Goal: Transaction & Acquisition: Purchase product/service

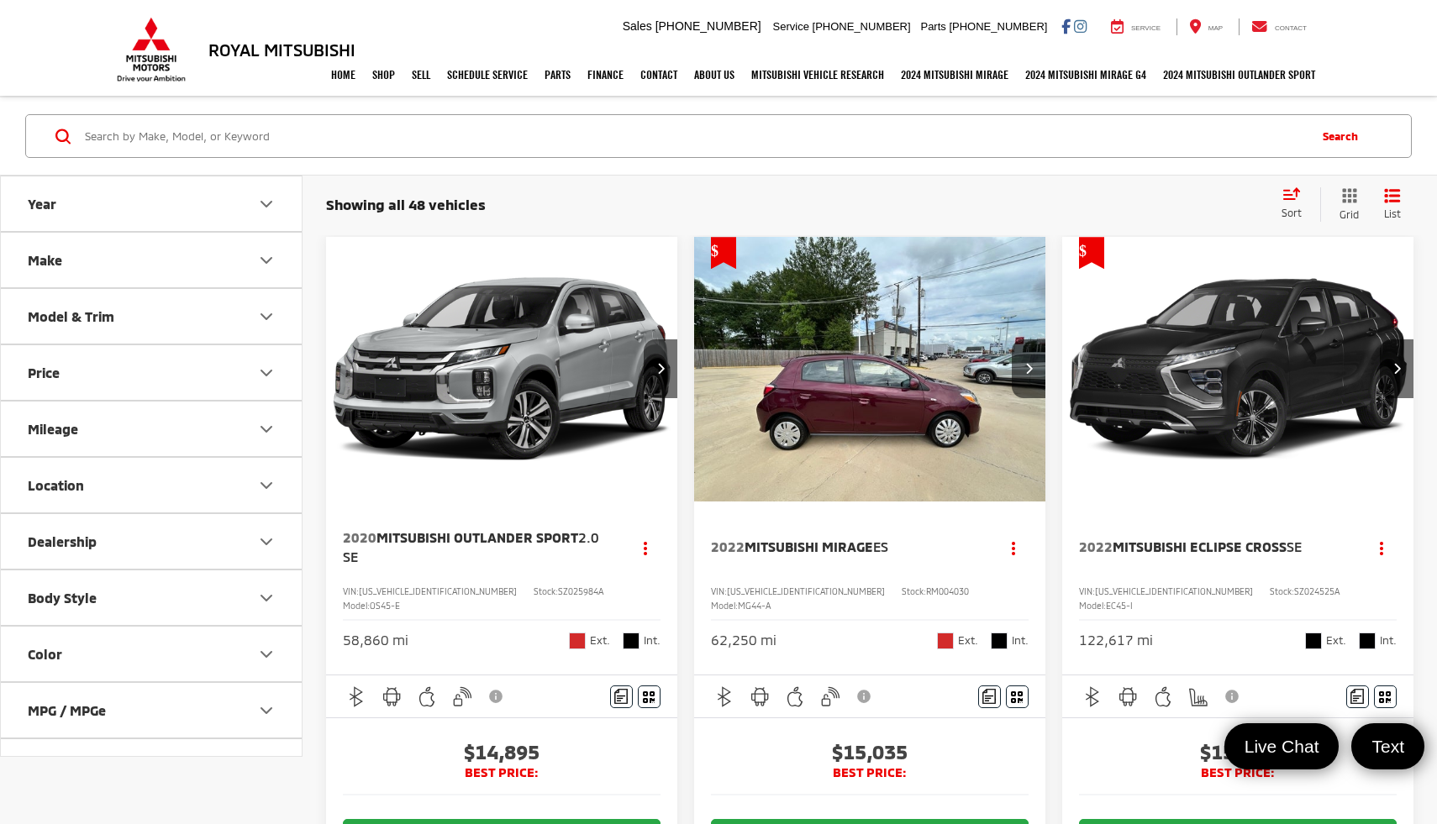
click at [224, 365] on button "Price" at bounding box center [152, 372] width 302 height 55
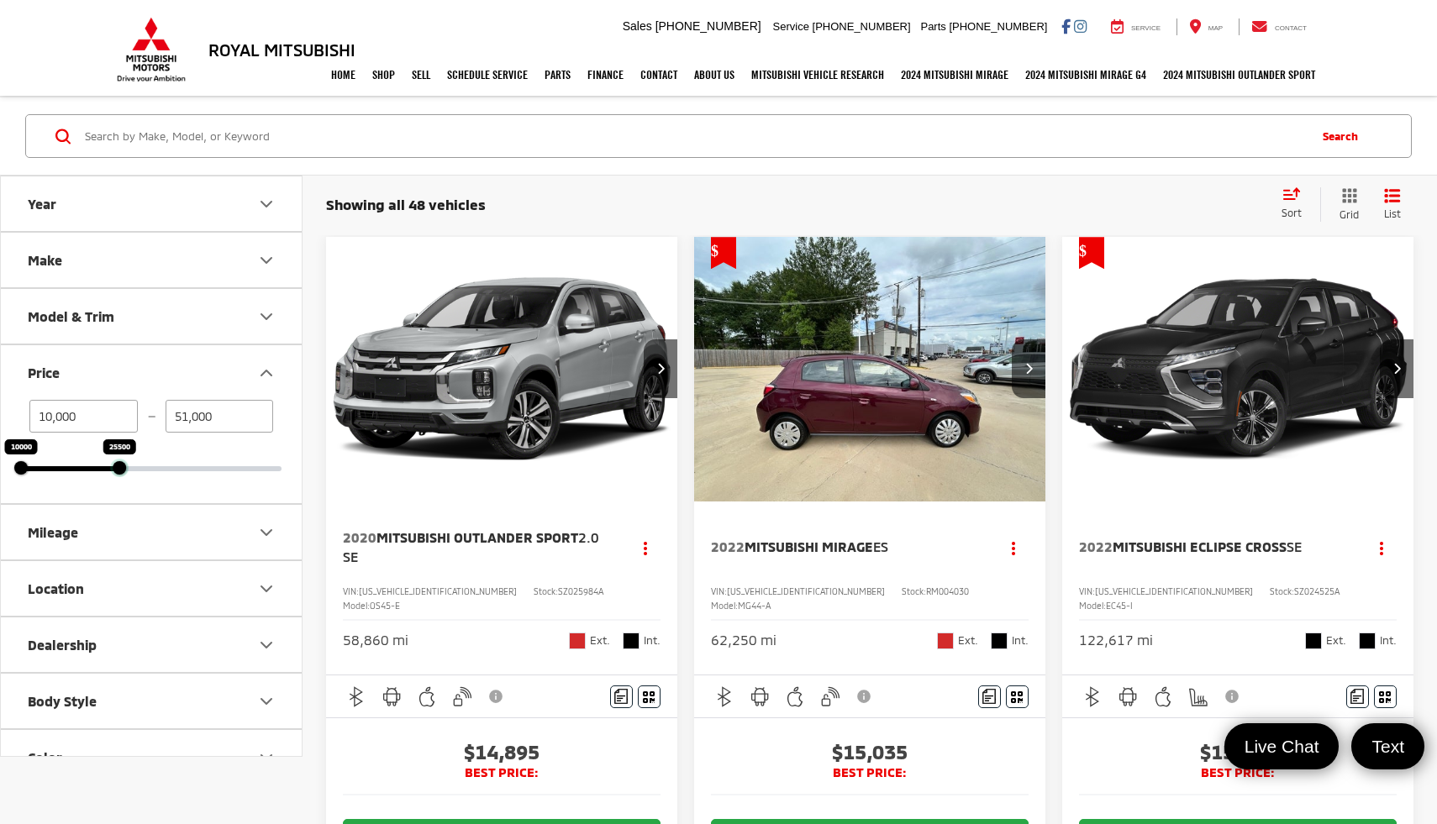
drag, startPoint x: 277, startPoint y: 465, endPoint x: 115, endPoint y: 471, distance: 162.3
click at [115, 471] on div at bounding box center [119, 467] width 13 height 13
type input "25,500"
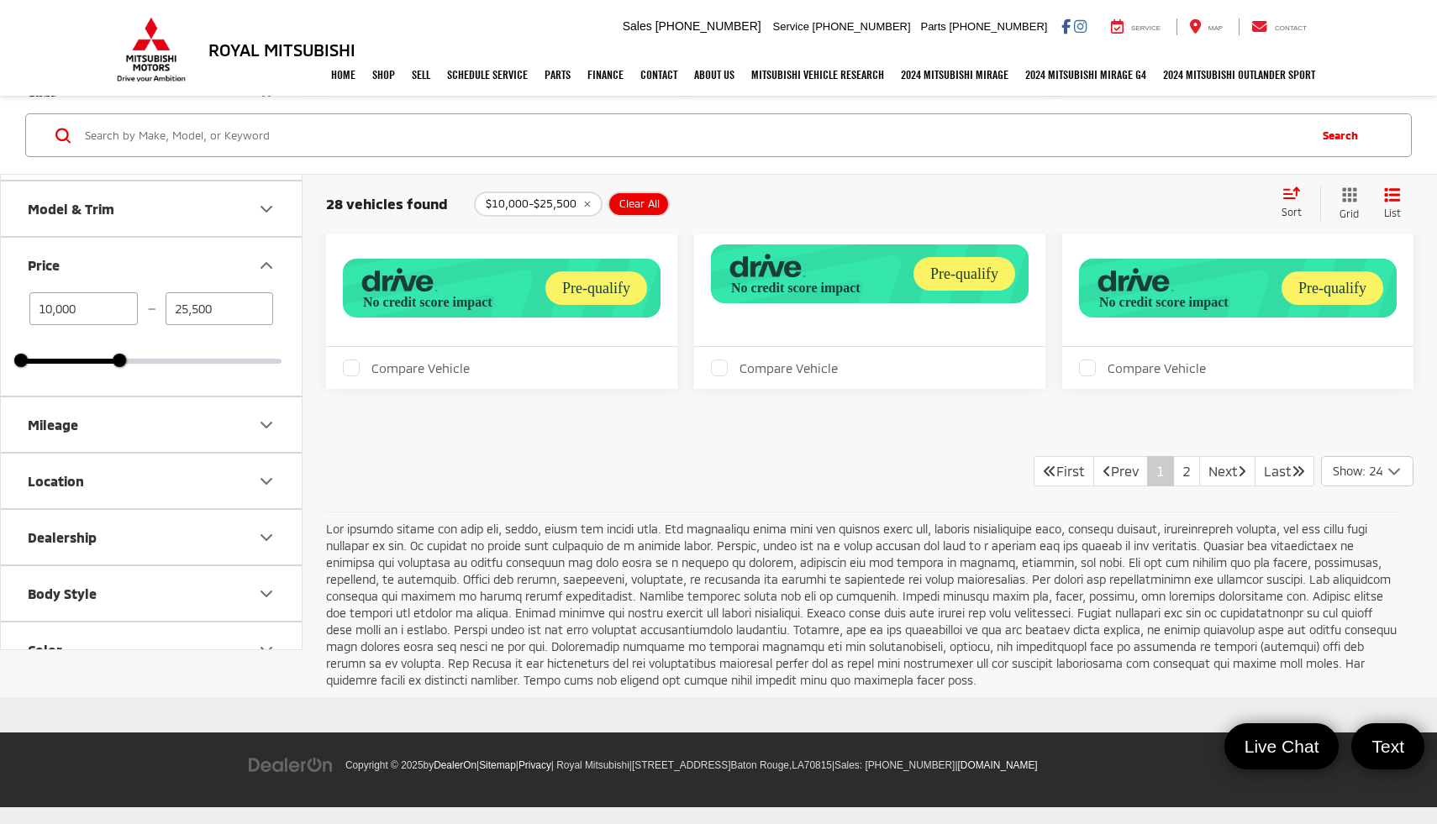
scroll to position [6634, 0]
click at [1222, 486] on link "Next" at bounding box center [1227, 471] width 56 height 30
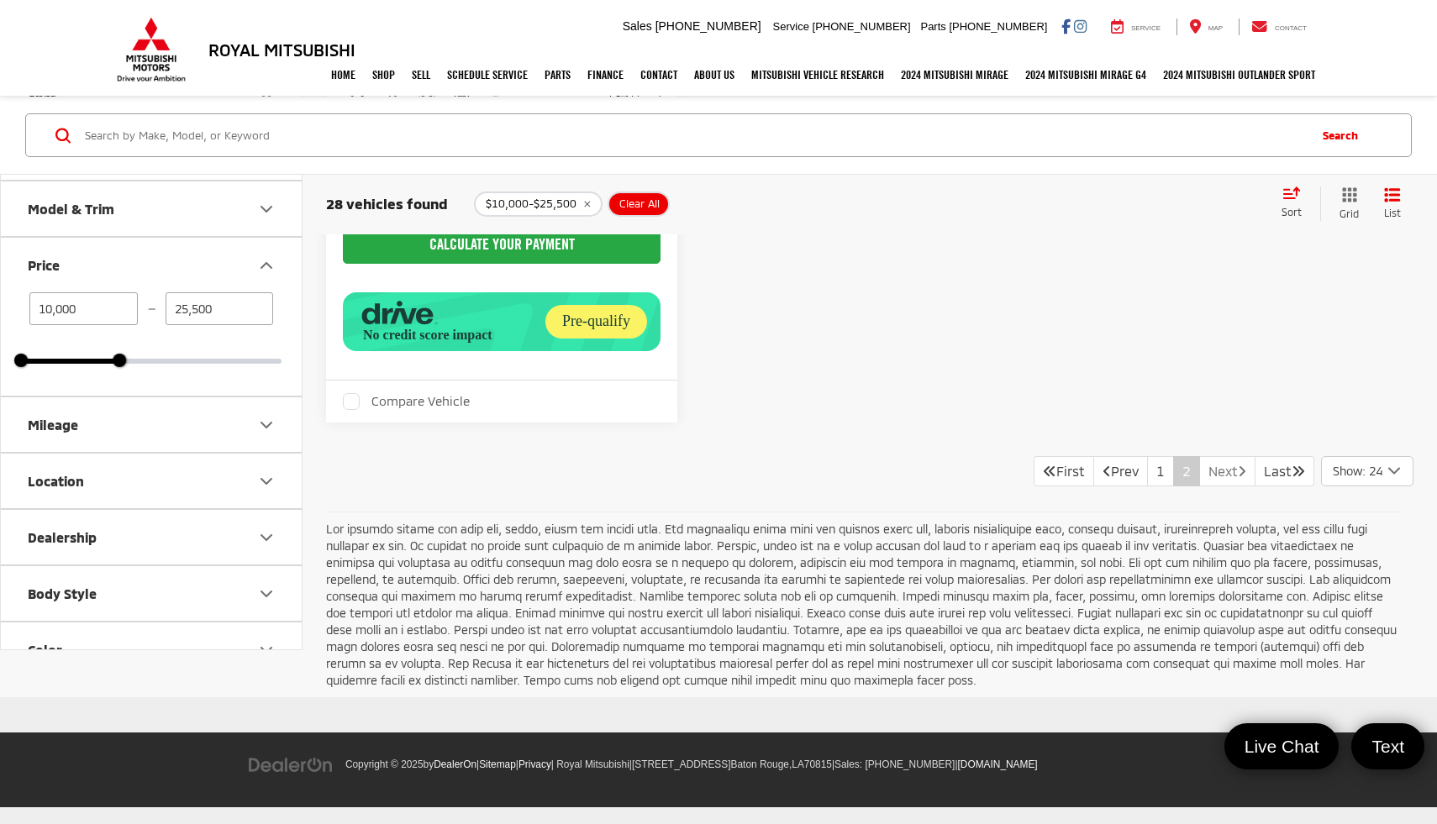
scroll to position [1505, 0]
click at [1093, 486] on link "Prev" at bounding box center [1120, 471] width 55 height 30
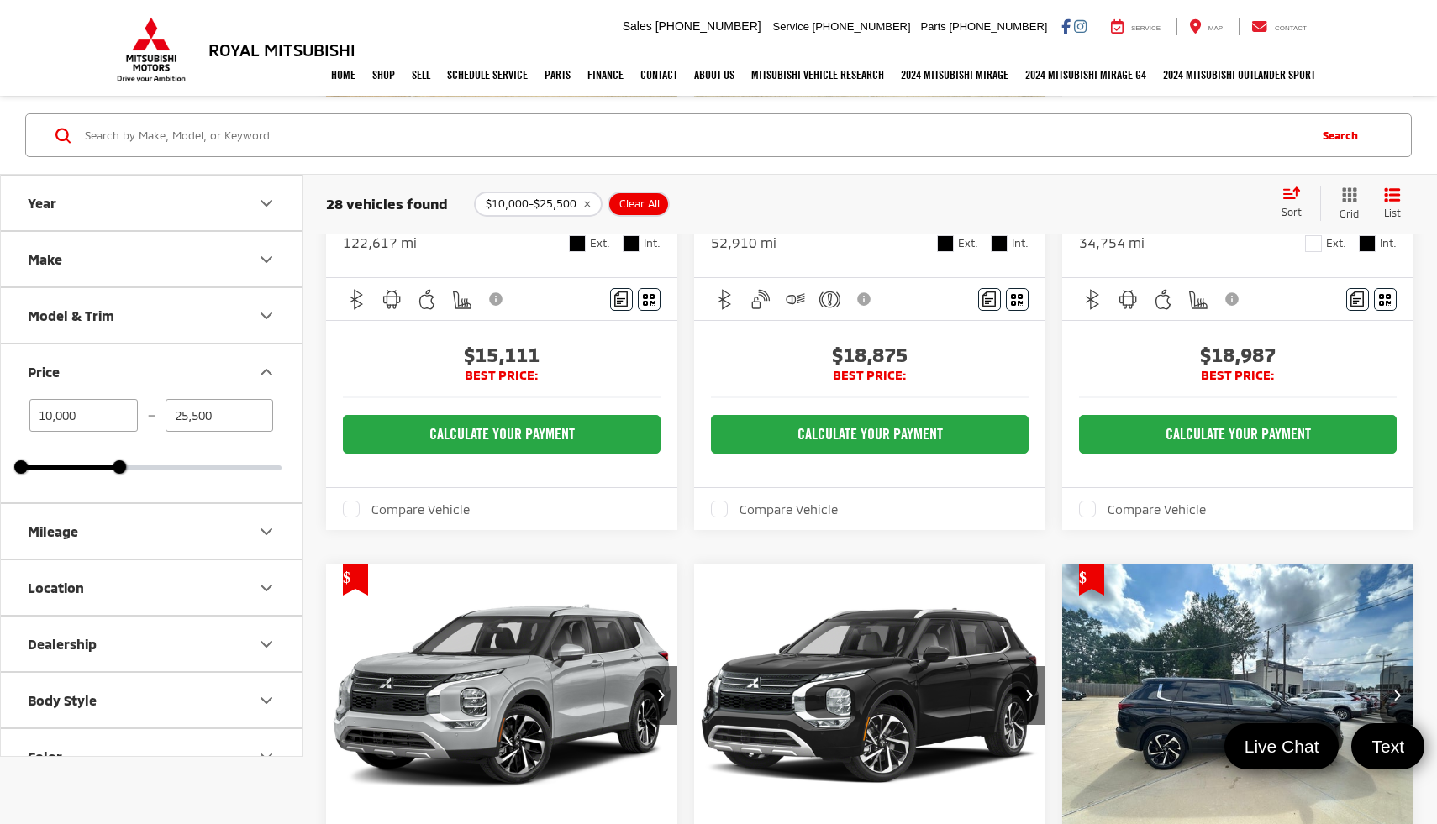
scroll to position [1, 0]
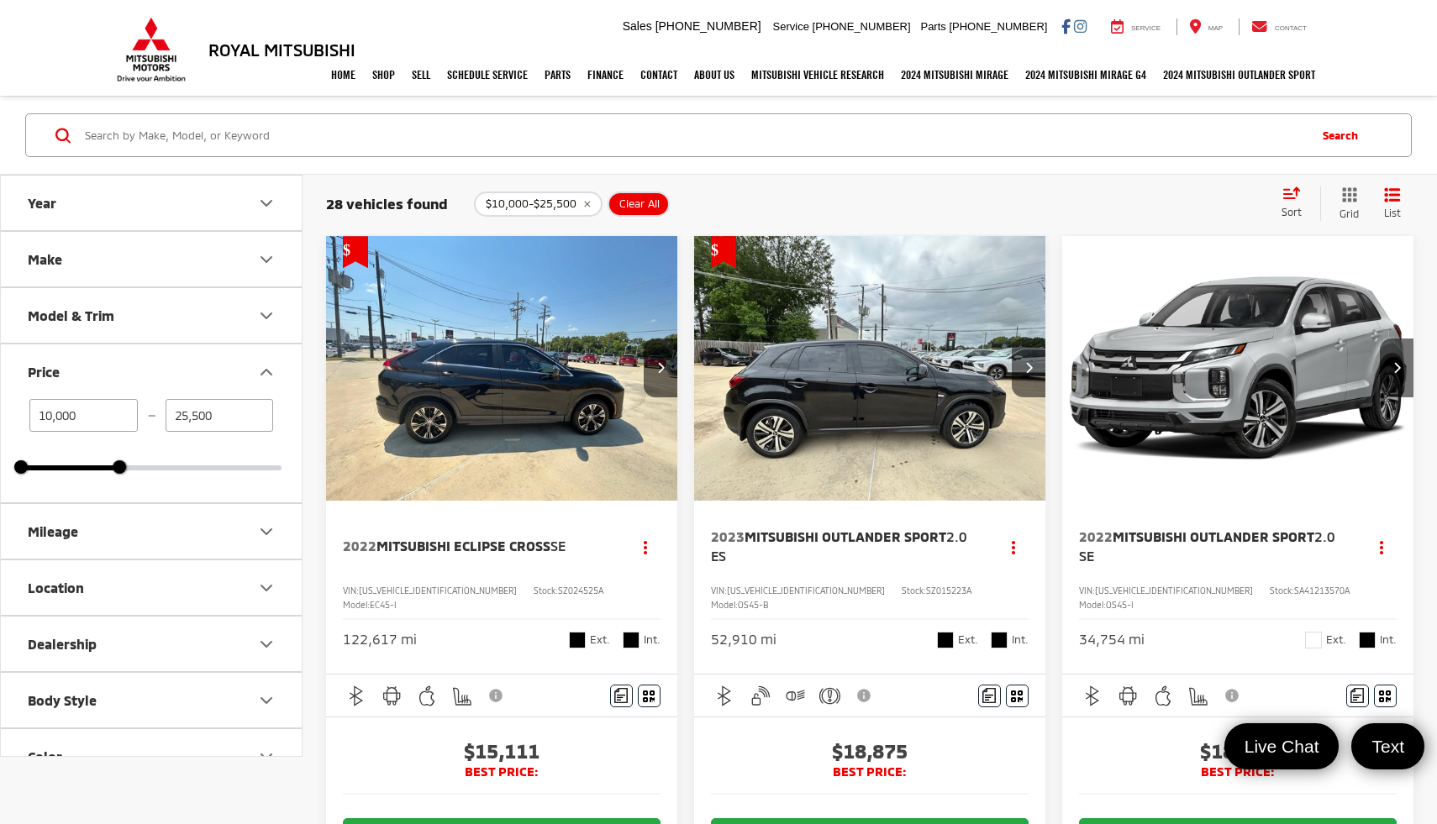
click at [1039, 363] on button "Next image" at bounding box center [1029, 368] width 34 height 59
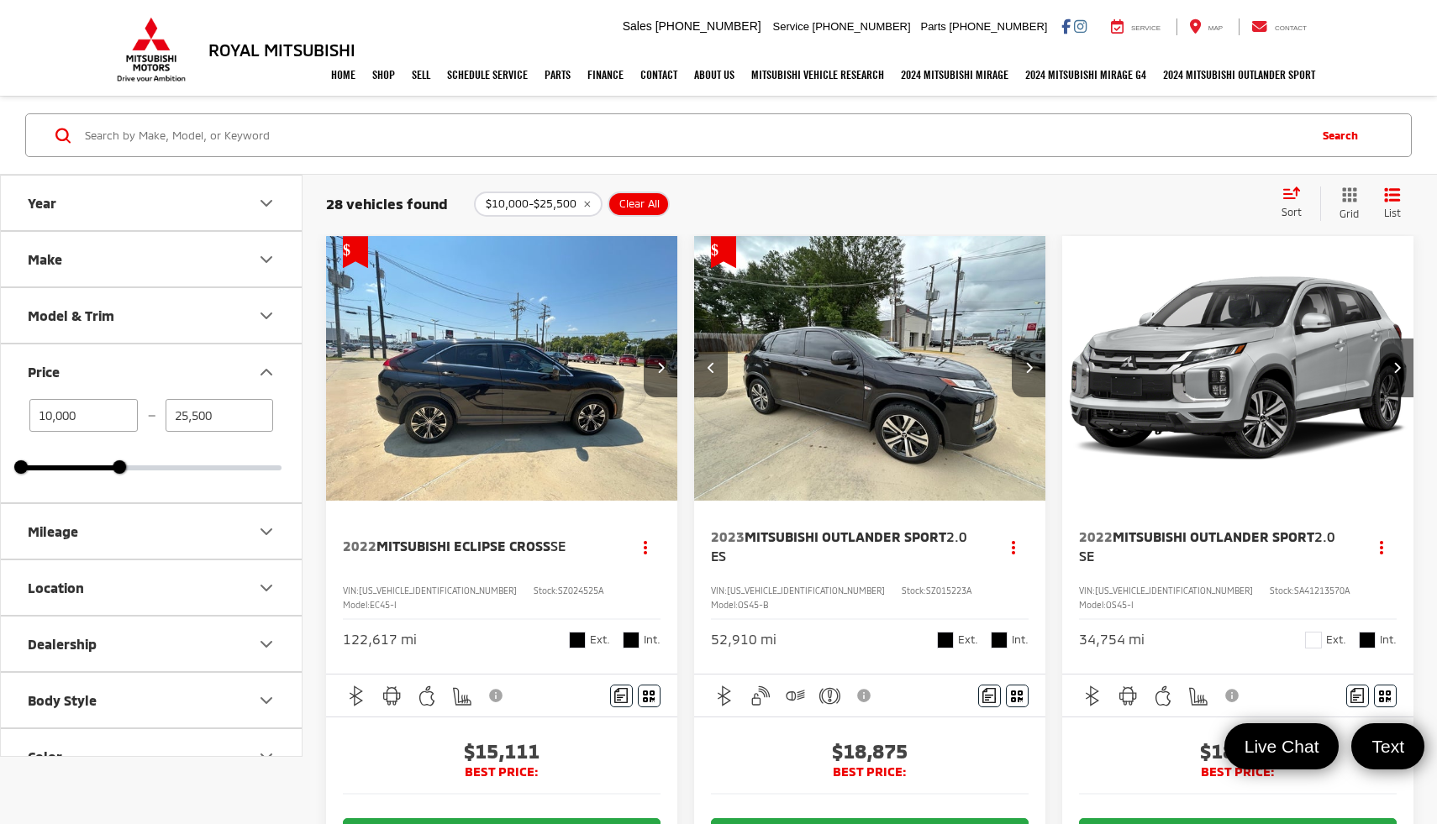
click at [1039, 363] on button "Next image" at bounding box center [1029, 368] width 34 height 59
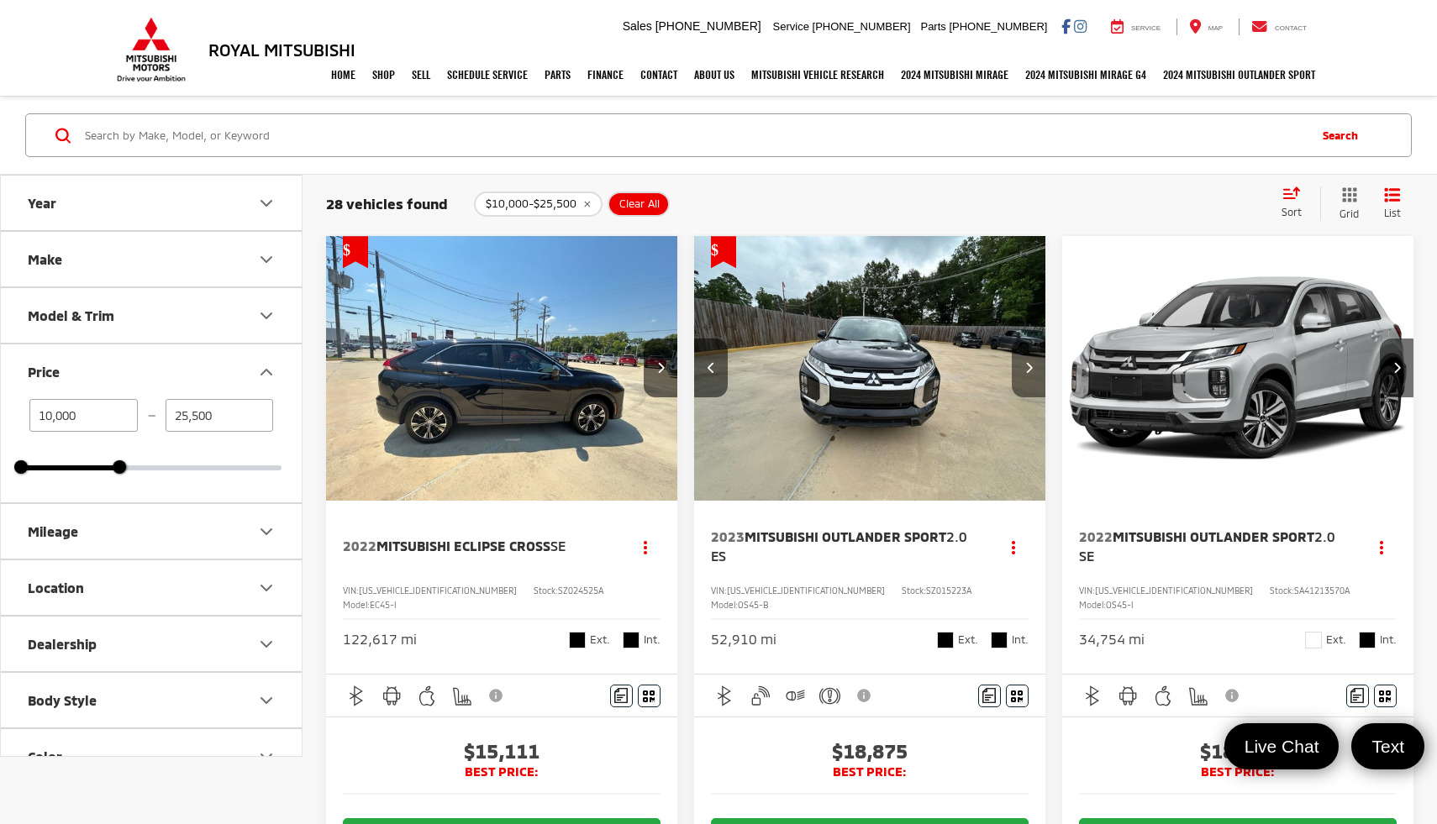
click at [1039, 363] on button "Next image" at bounding box center [1029, 368] width 34 height 59
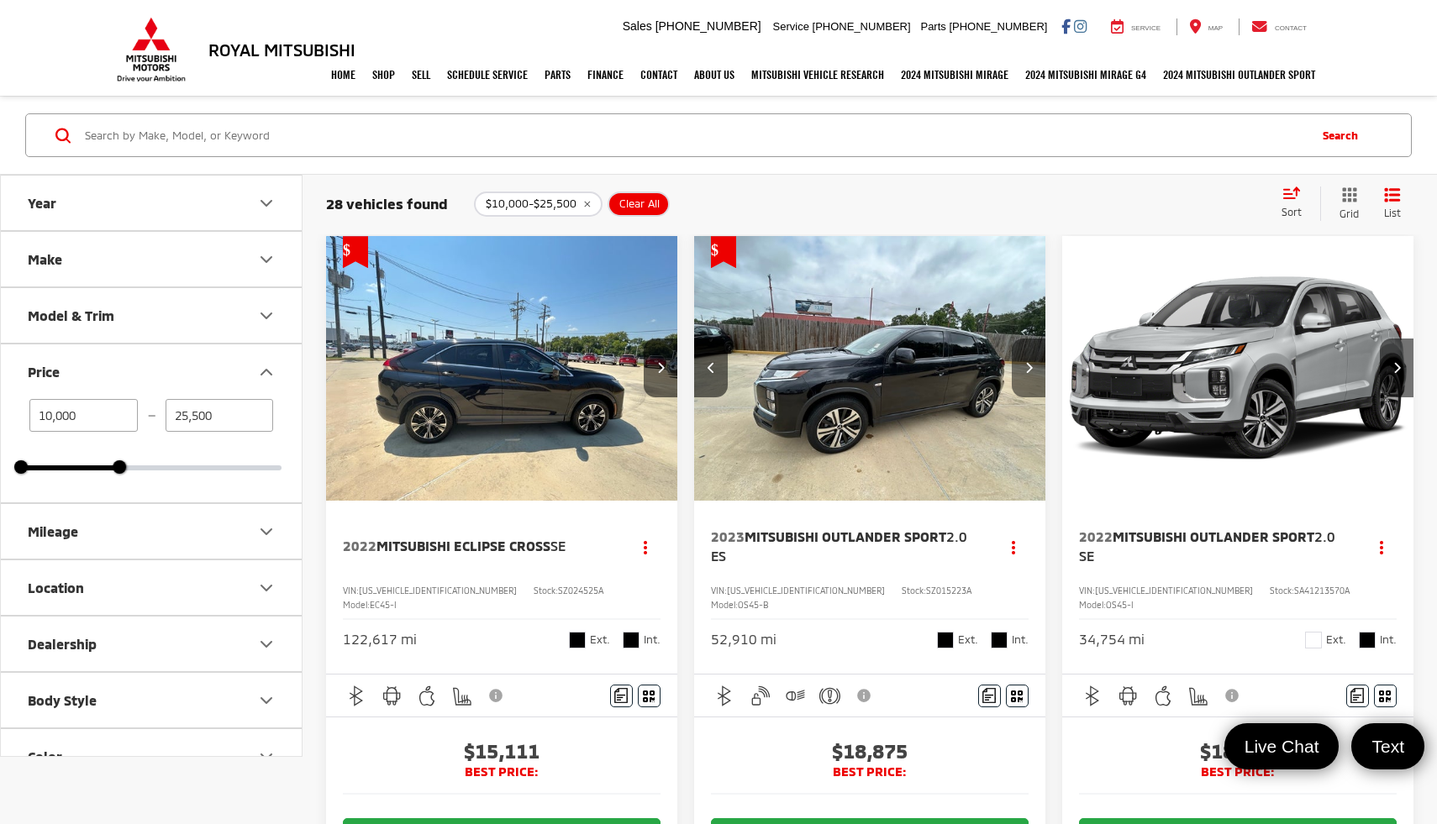
click at [1039, 363] on button "Next image" at bounding box center [1029, 368] width 34 height 59
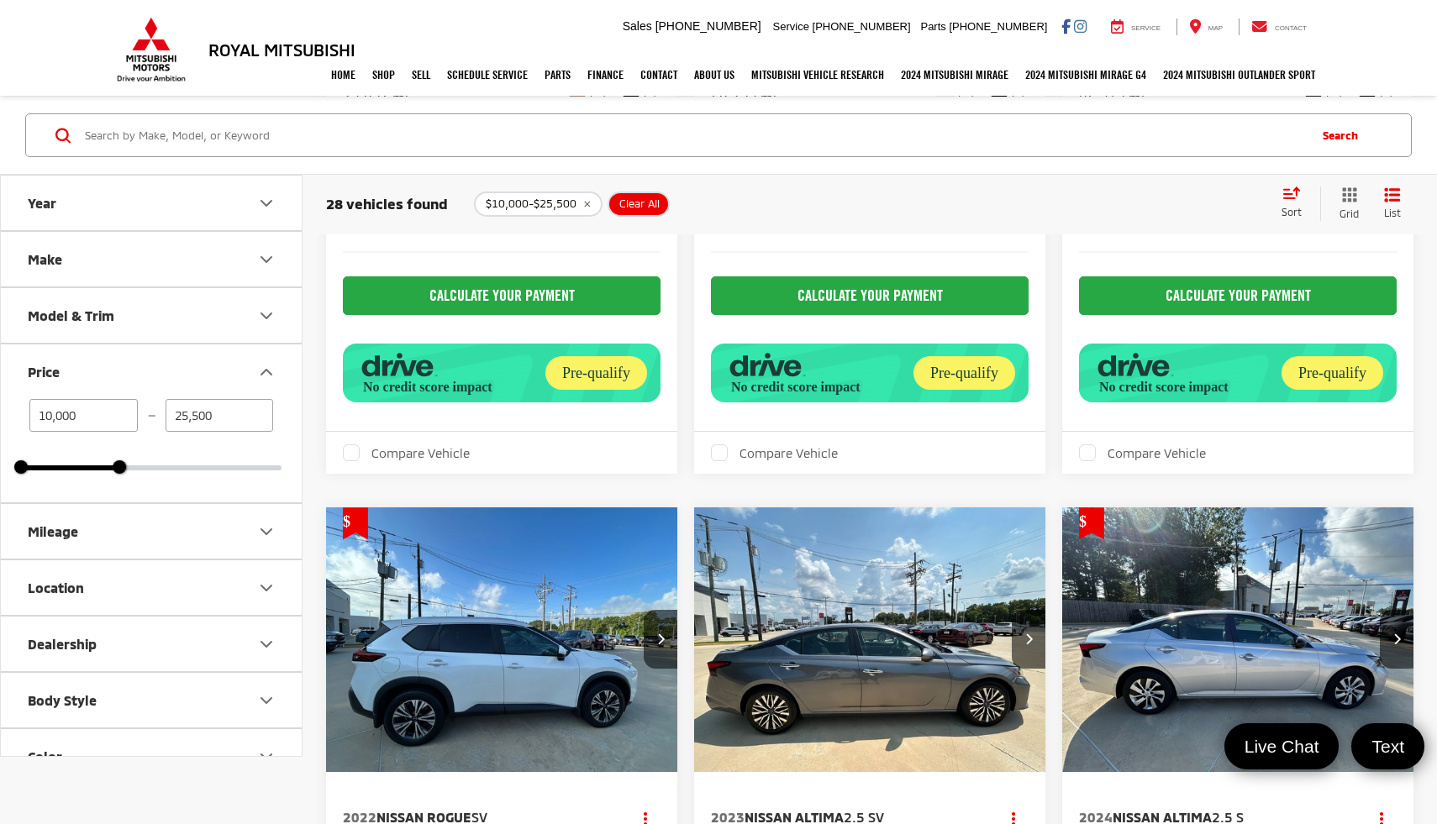
scroll to position [2985, 0]
